Goal: Information Seeking & Learning: Learn about a topic

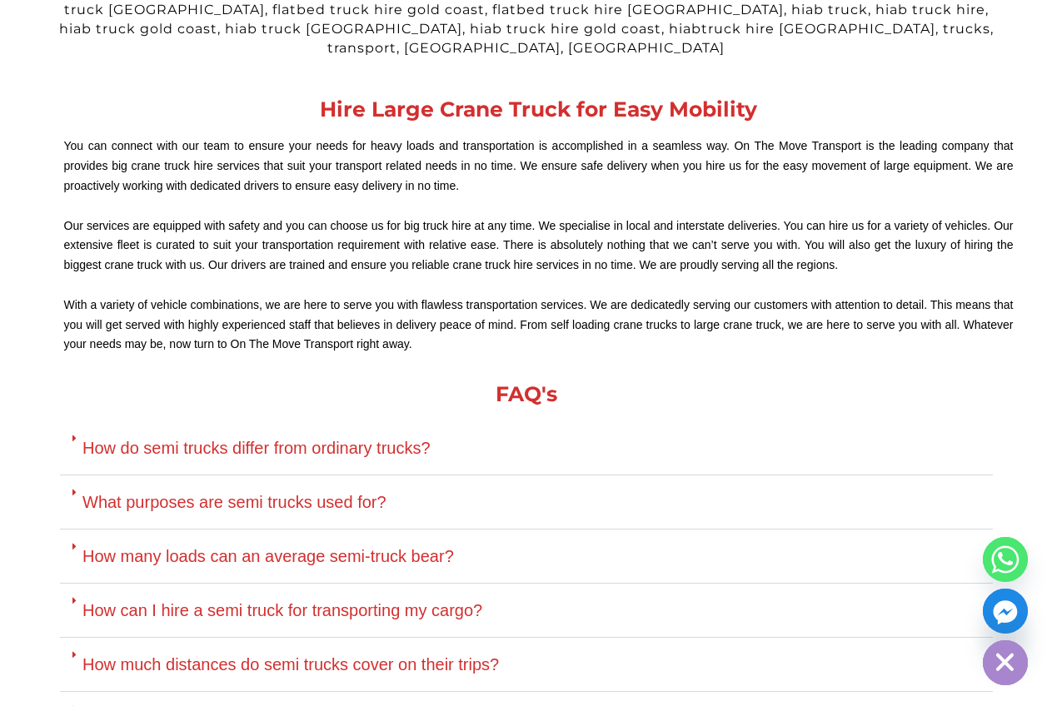
scroll to position [3332, 0]
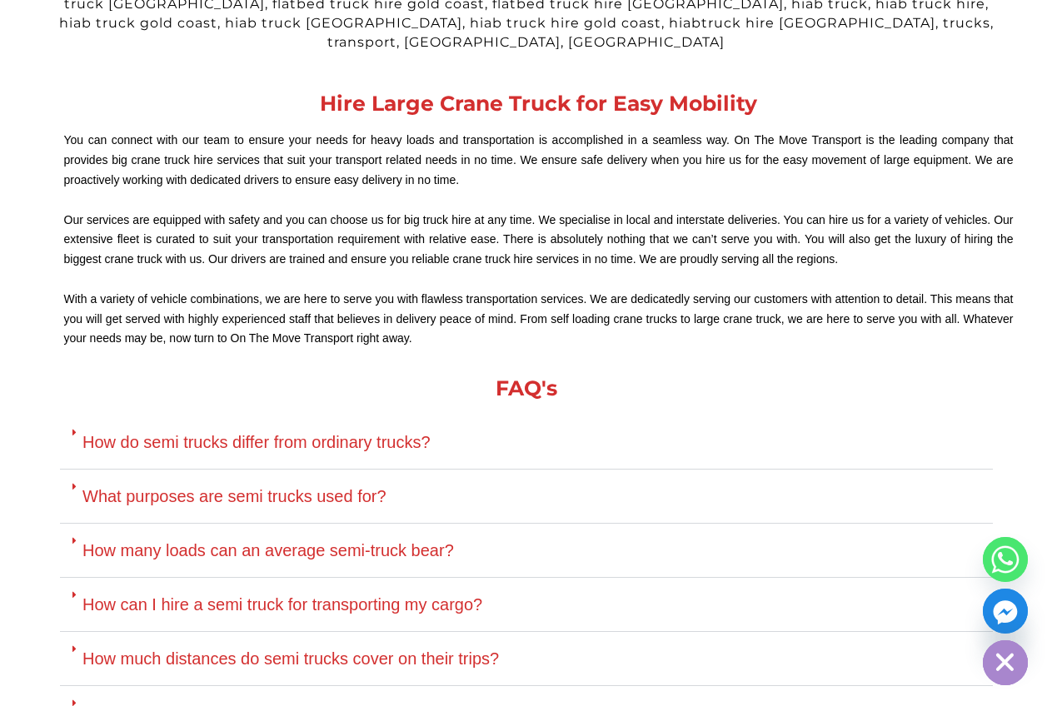
click at [244, 433] on link "How do semi trucks differ from ordinary trucks?" at bounding box center [256, 442] width 348 height 18
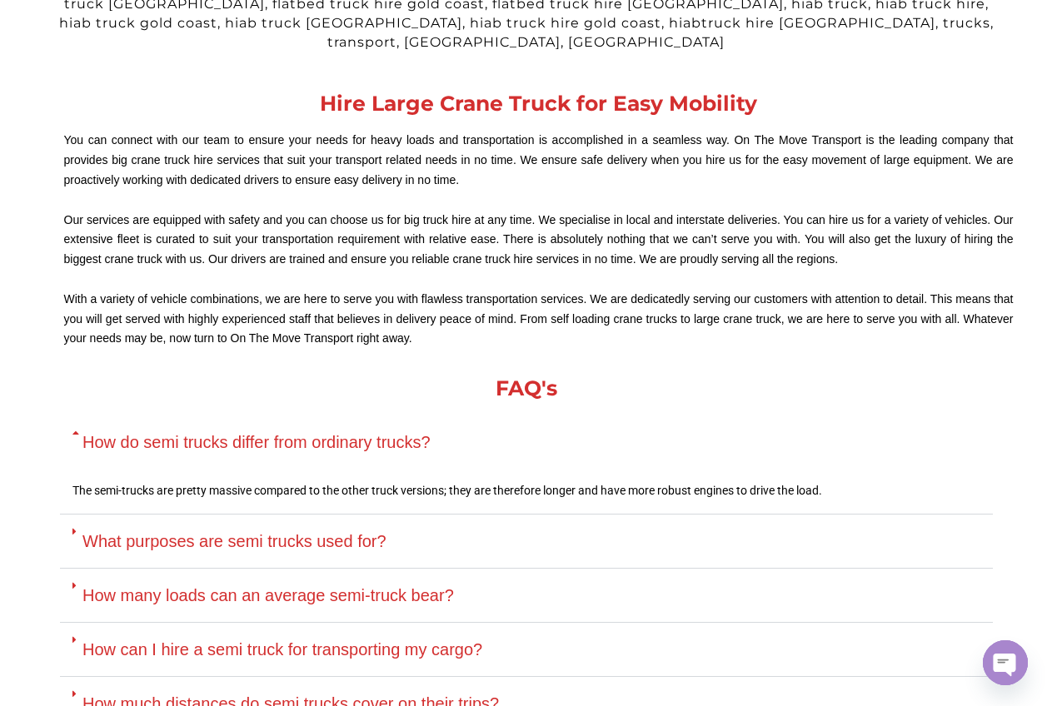
click at [272, 586] on link "How many loads can an average semi-truck bear?" at bounding box center [268, 595] width 372 height 18
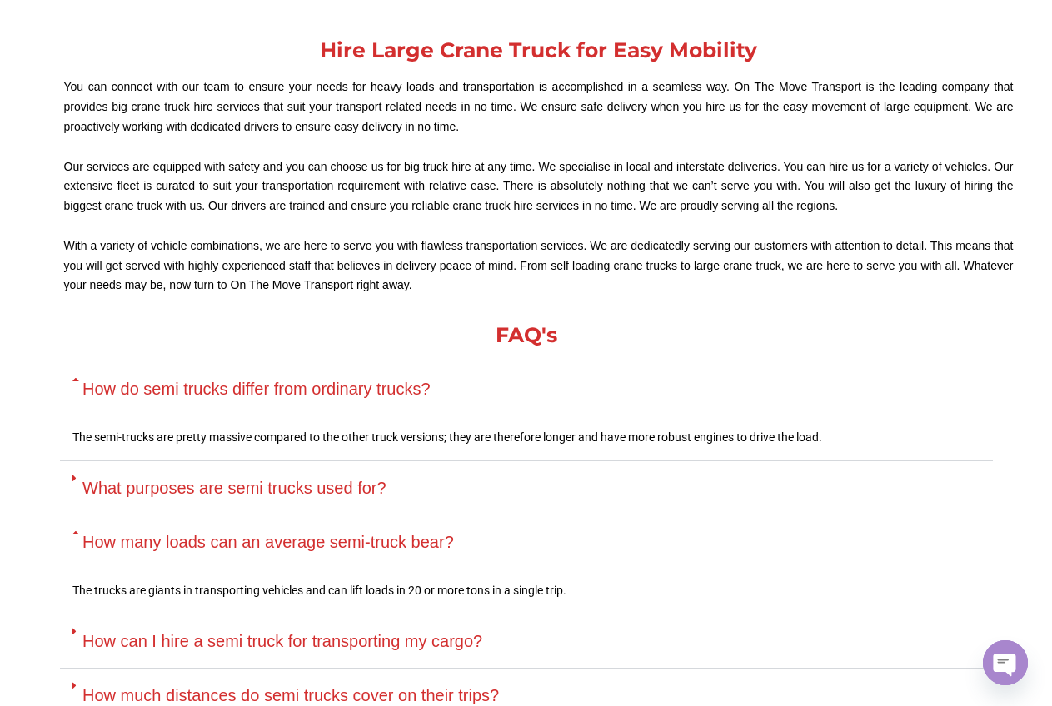
scroll to position [3415, 0]
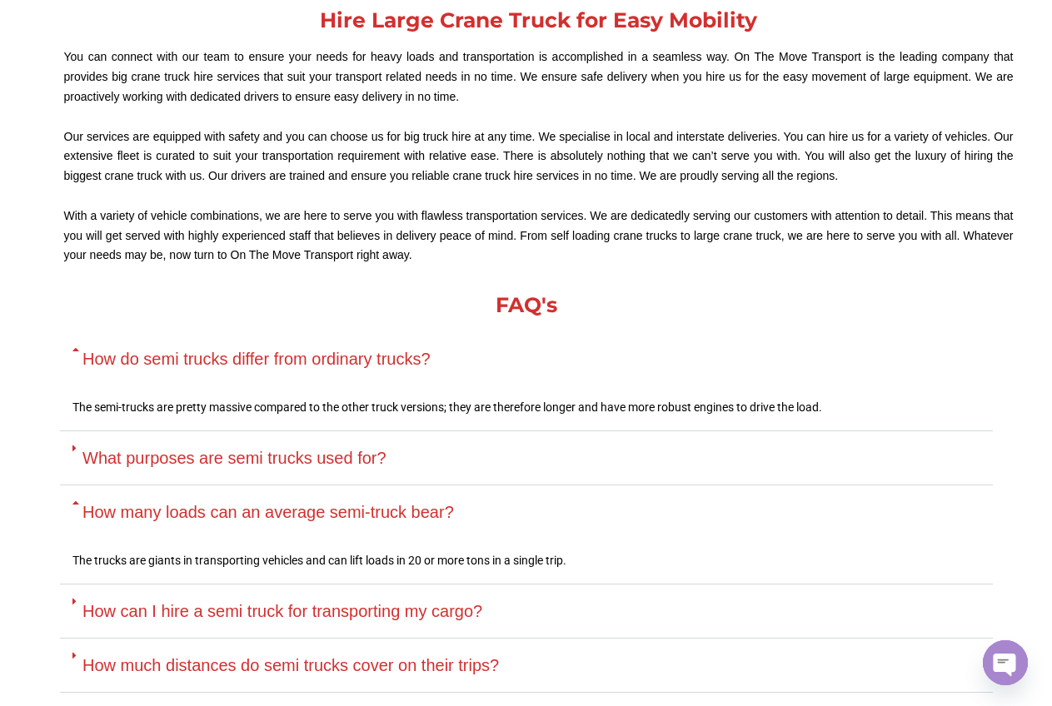
click at [281, 449] on link "What purposes are semi trucks used for?" at bounding box center [234, 458] width 304 height 18
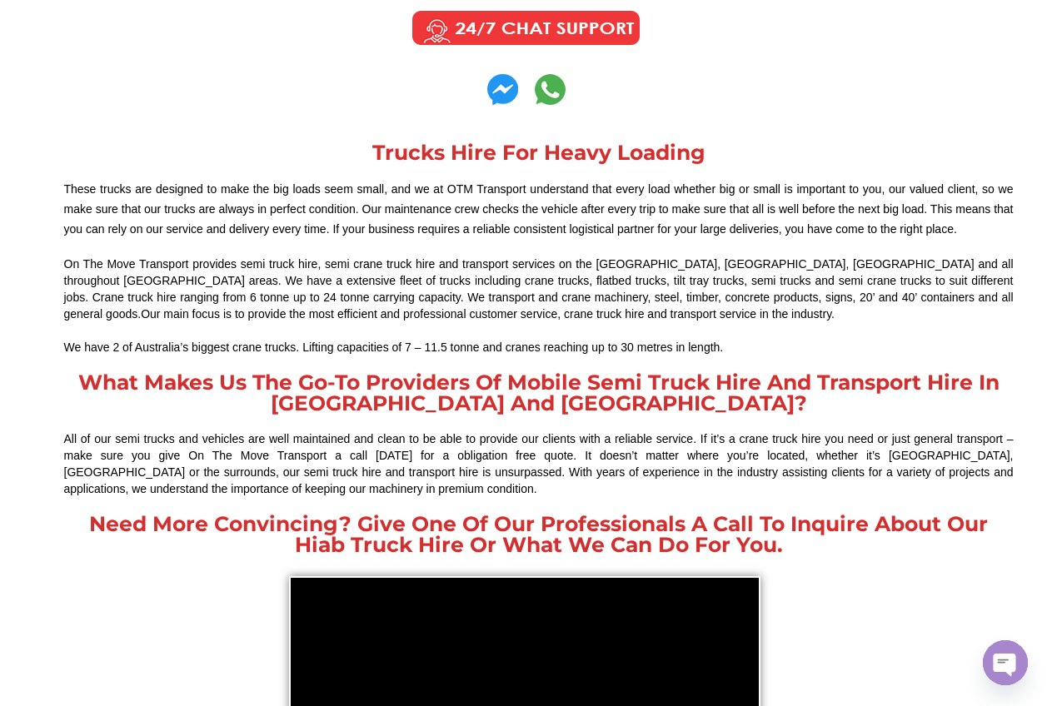
scroll to position [0, 0]
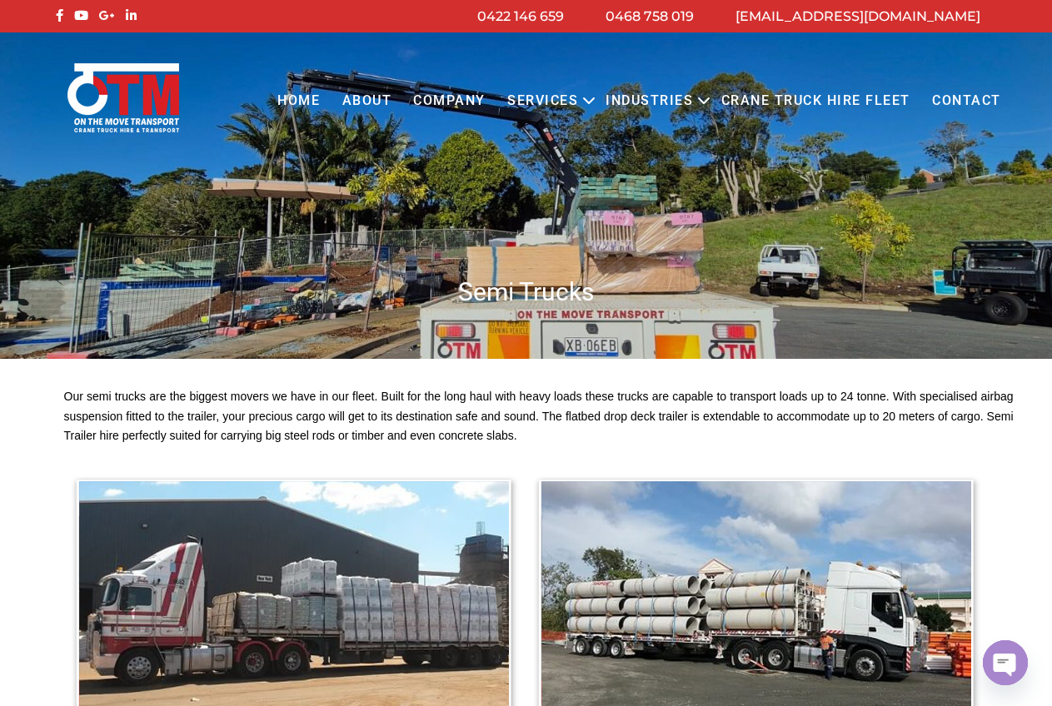
drag, startPoint x: 15, startPoint y: 522, endPoint x: 5, endPoint y: 263, distance: 259.3
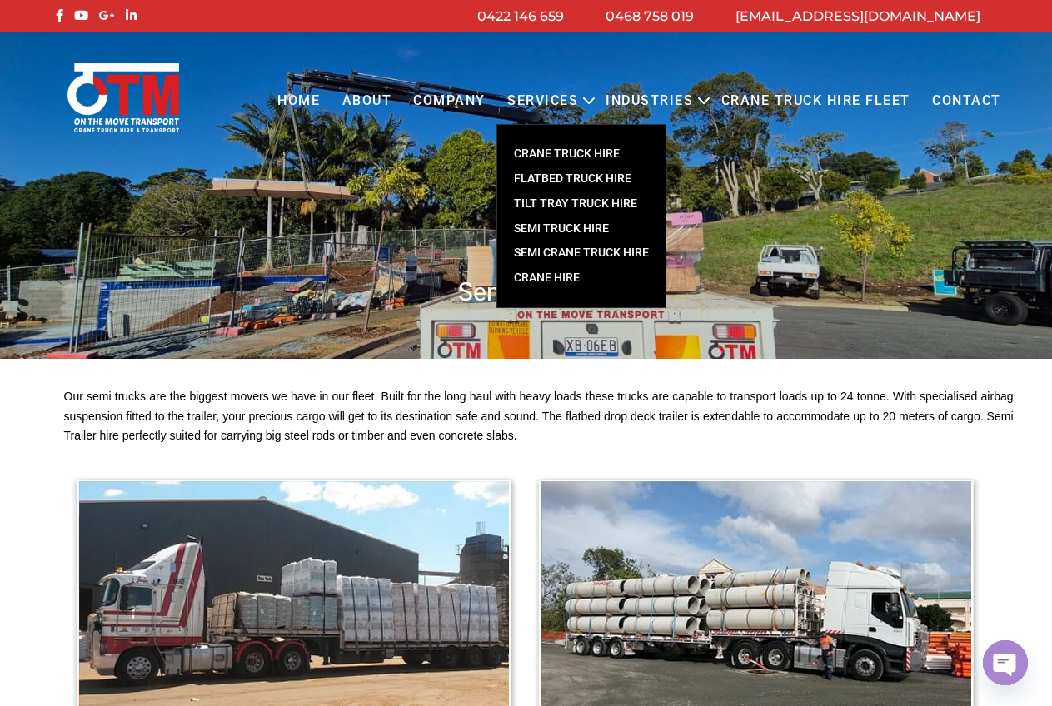
click at [563, 252] on link "SEMI CRANE TRUCK HIRE" at bounding box center [581, 253] width 168 height 25
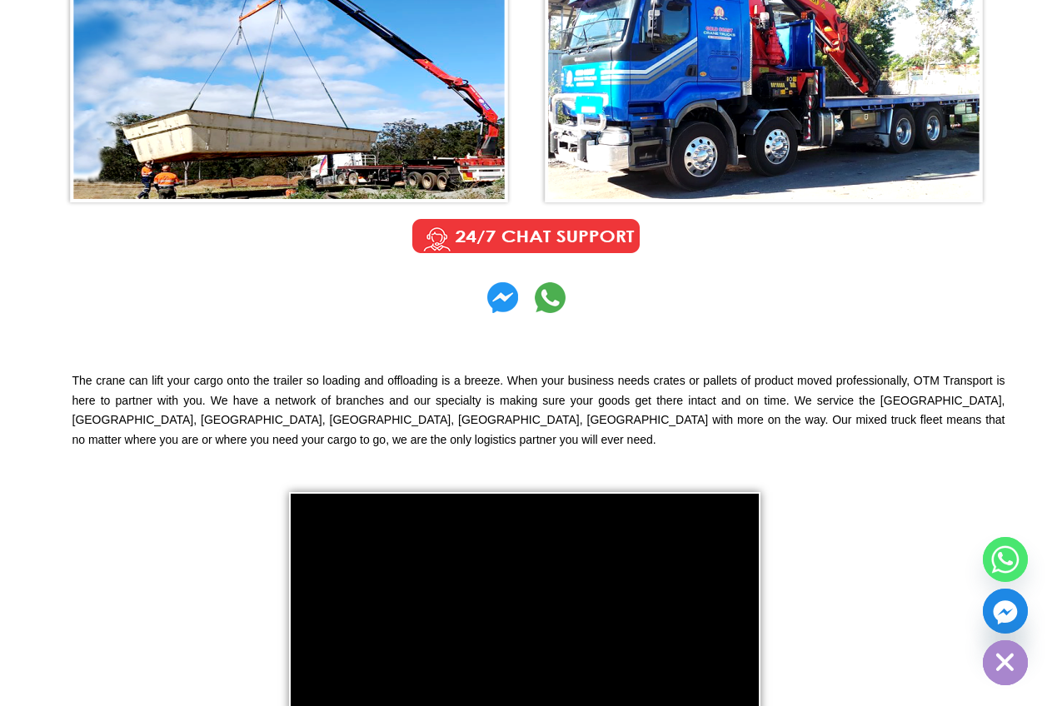
scroll to position [333, 0]
